Goal: Communication & Community: Connect with others

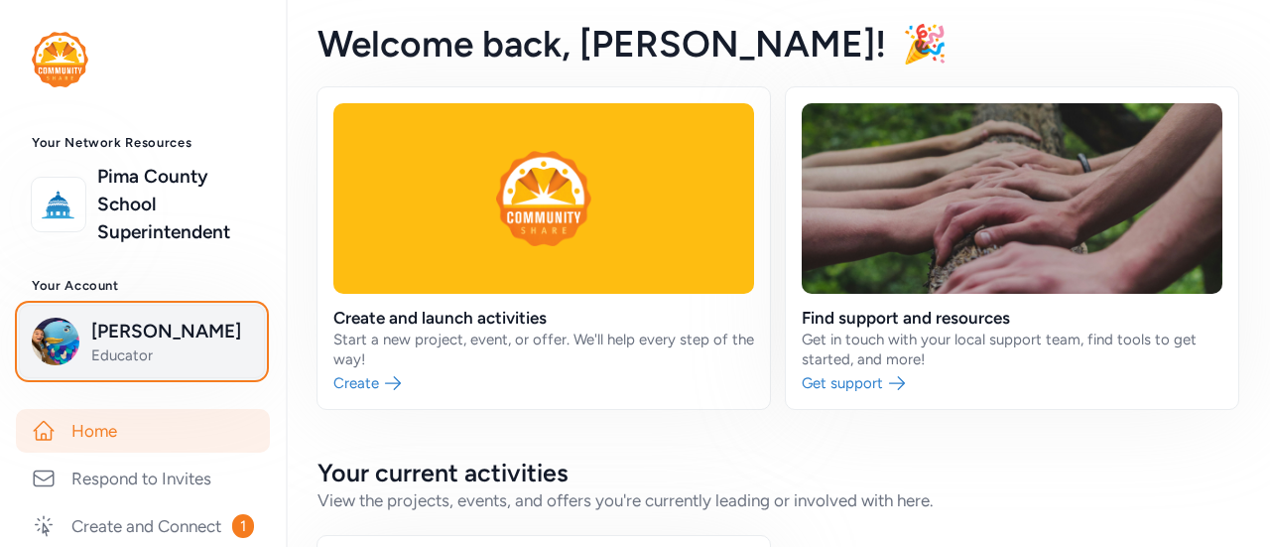
click at [185, 342] on span "[PERSON_NAME]" at bounding box center [171, 331] width 161 height 28
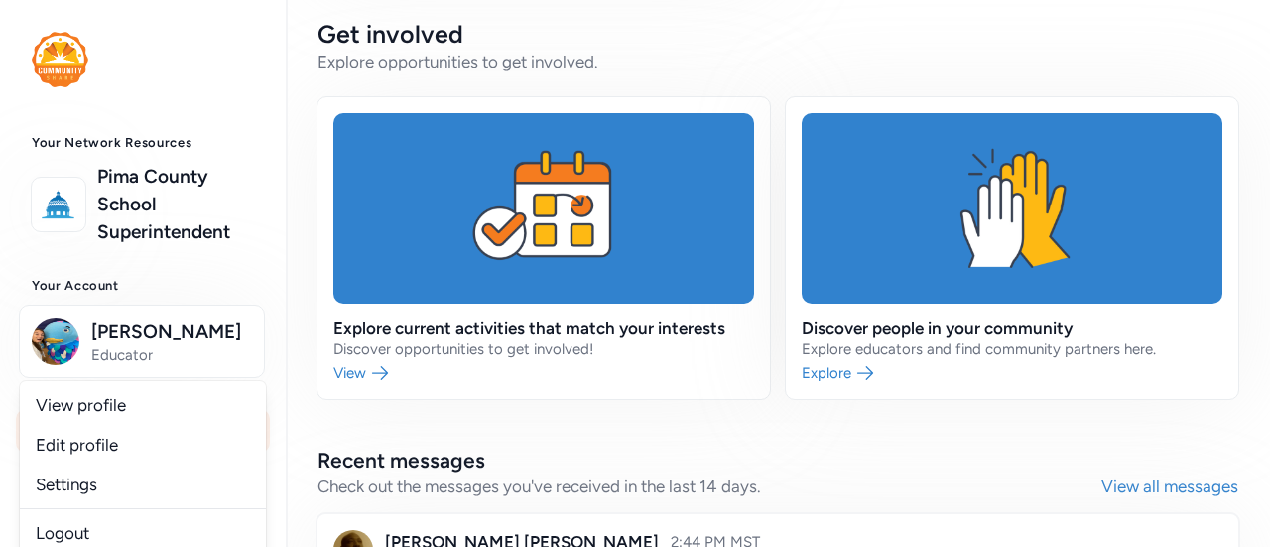
scroll to position [1030, 0]
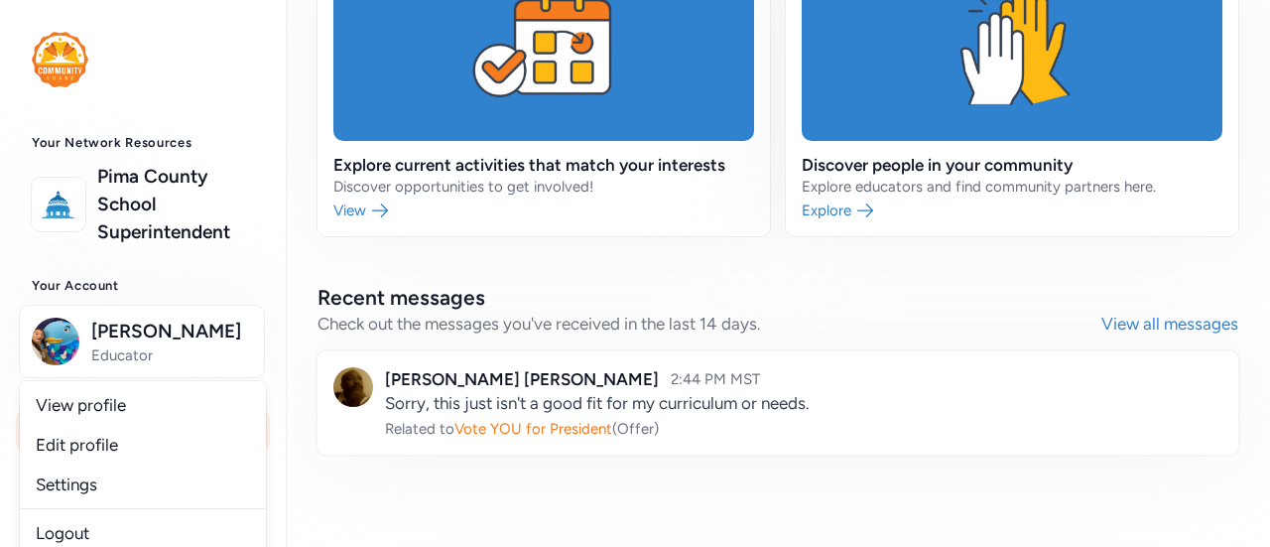
click at [716, 370] on link at bounding box center [777, 402] width 920 height 103
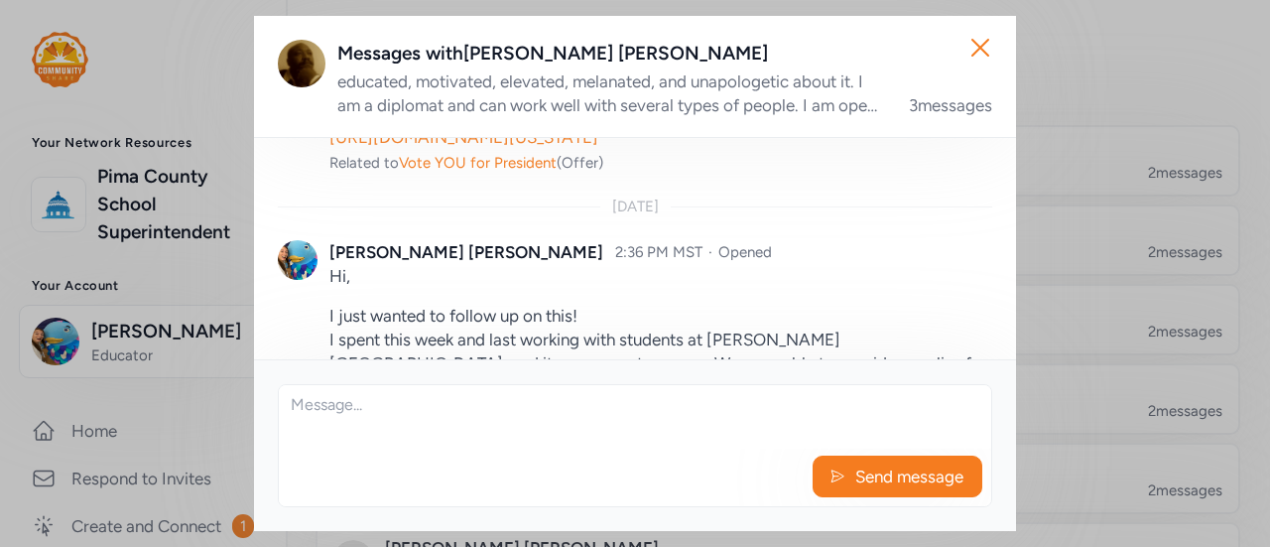
scroll to position [307, 0]
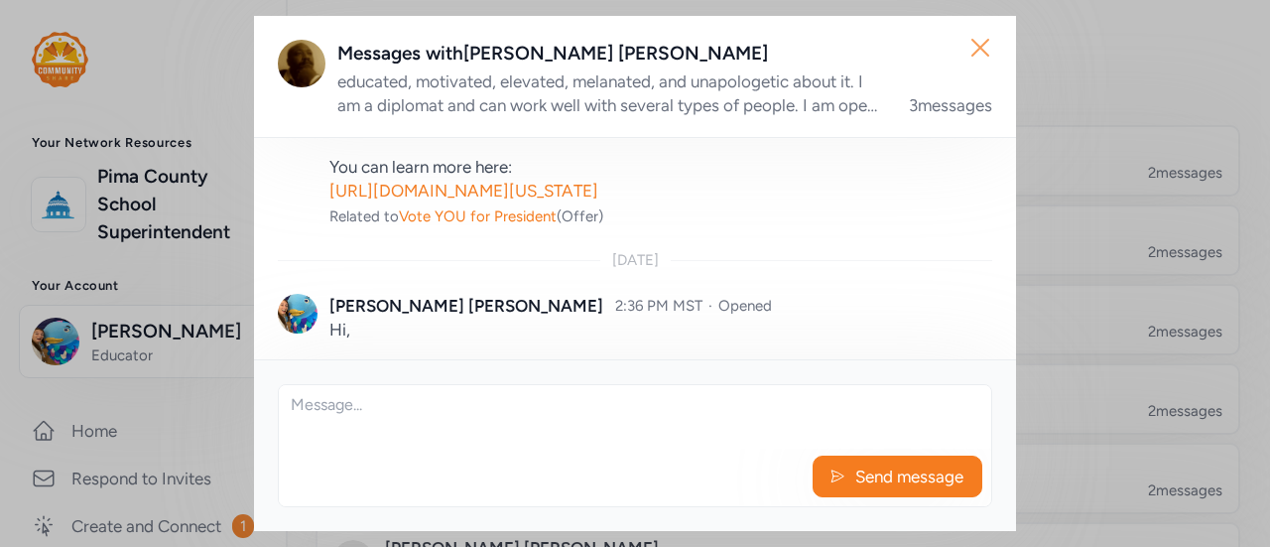
click at [982, 48] on icon "button" at bounding box center [980, 48] width 32 height 32
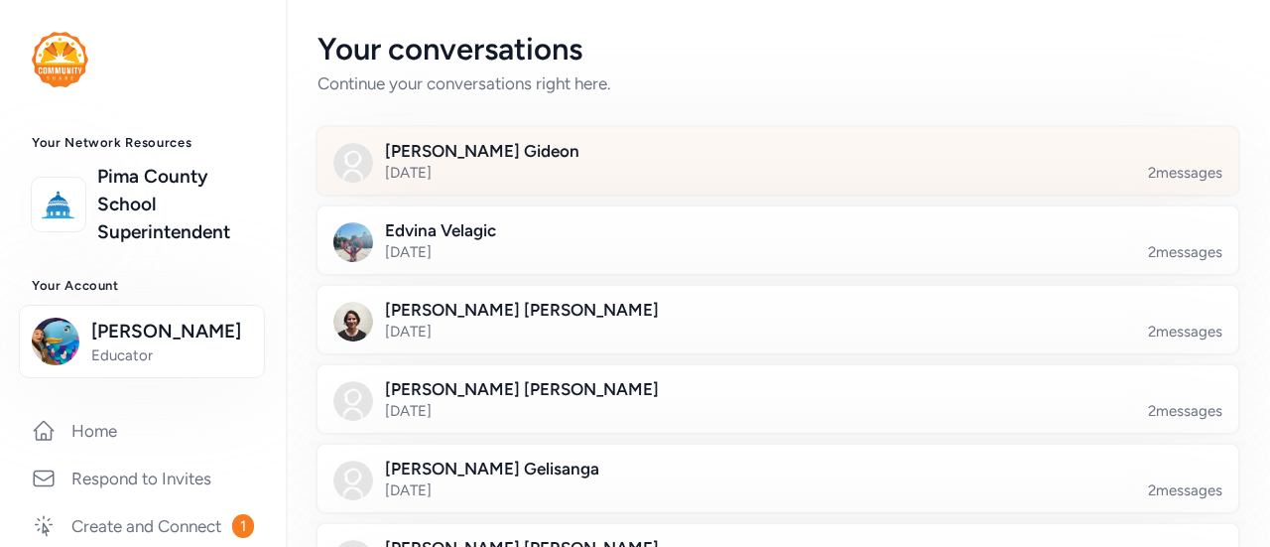
click at [519, 161] on div at bounding box center [793, 172] width 920 height 67
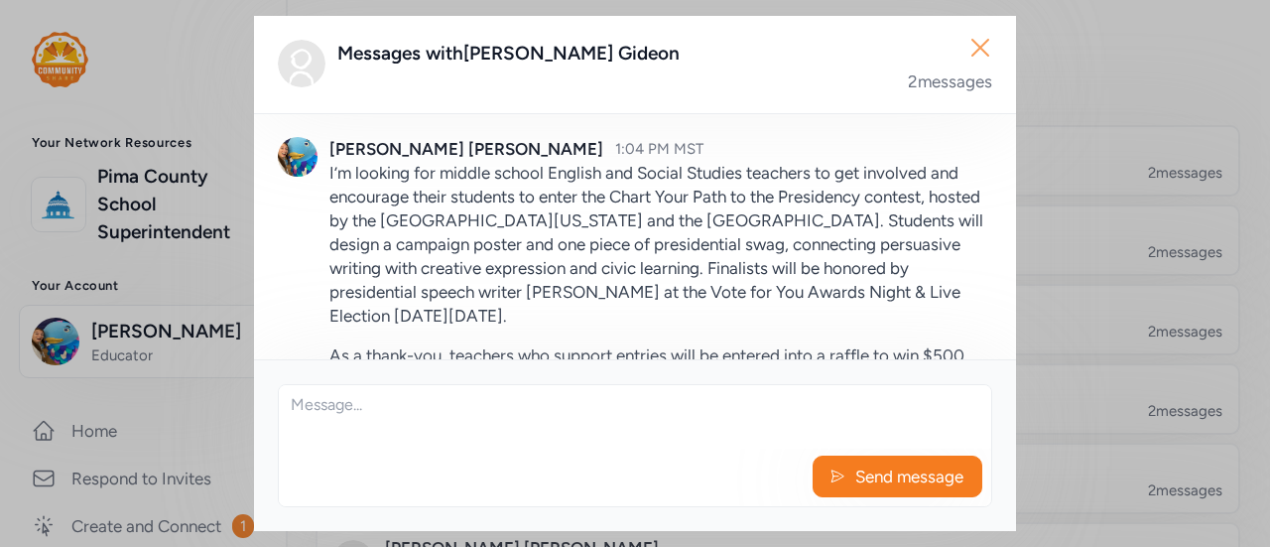
scroll to position [32, 0]
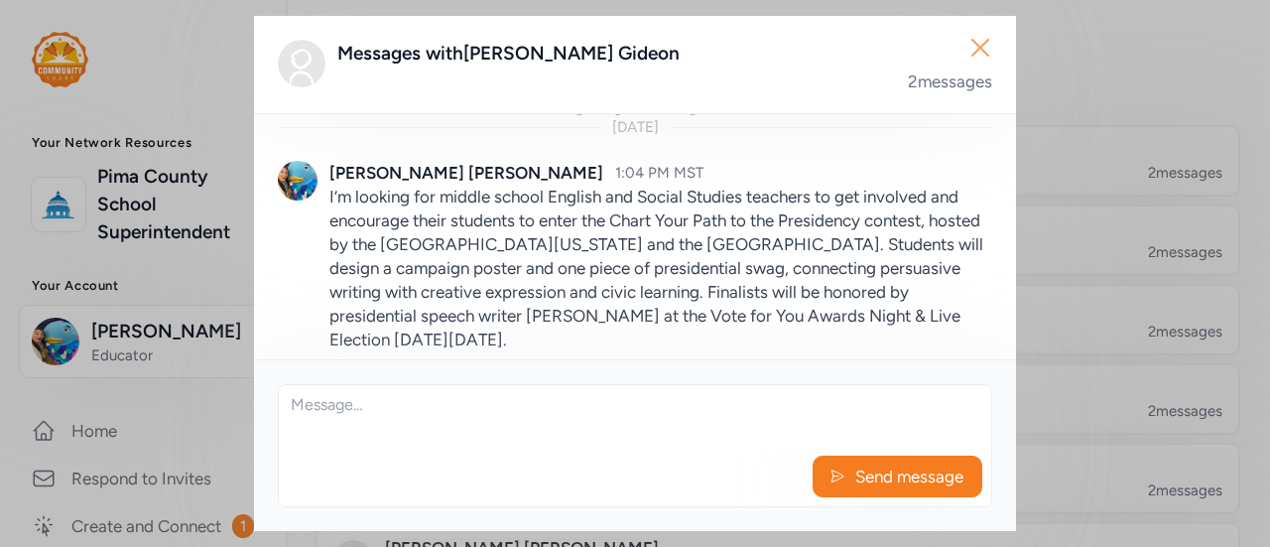
click at [982, 43] on icon "button" at bounding box center [980, 48] width 32 height 32
